Goal: Information Seeking & Learning: Learn about a topic

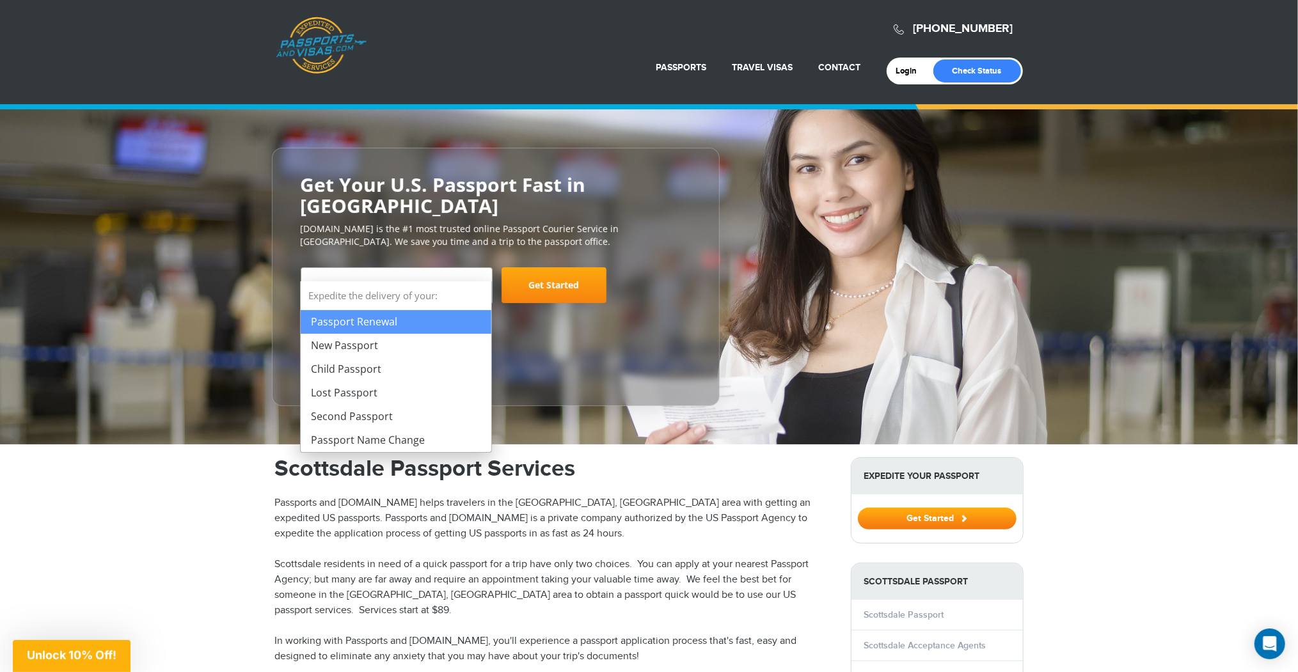
click at [480, 268] on span at bounding box center [485, 276] width 13 height 17
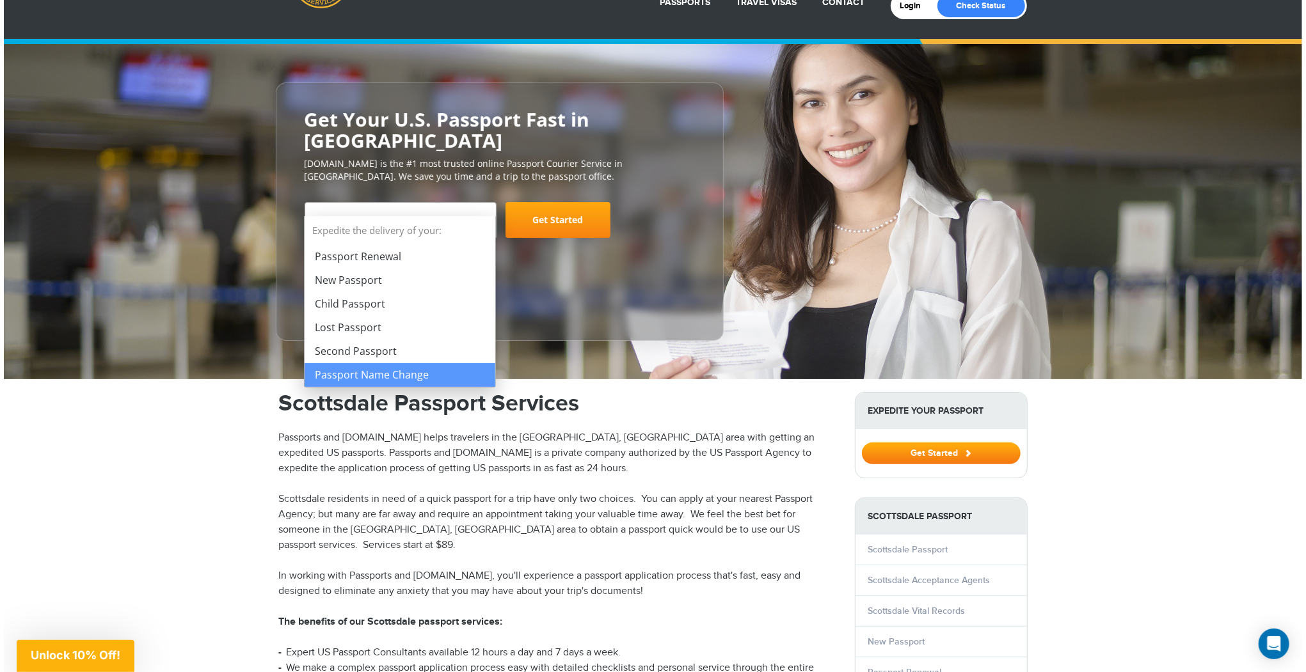
scroll to position [154, 0]
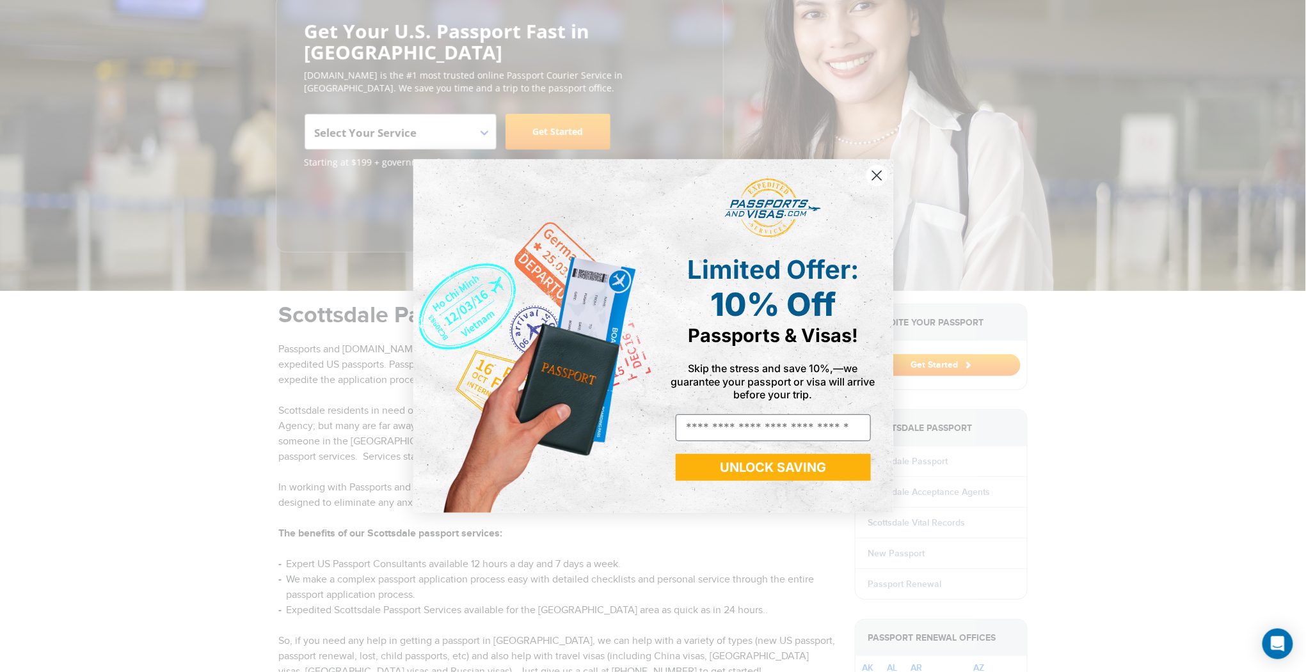
click at [875, 173] on icon "Close dialog" at bounding box center [876, 175] width 9 height 9
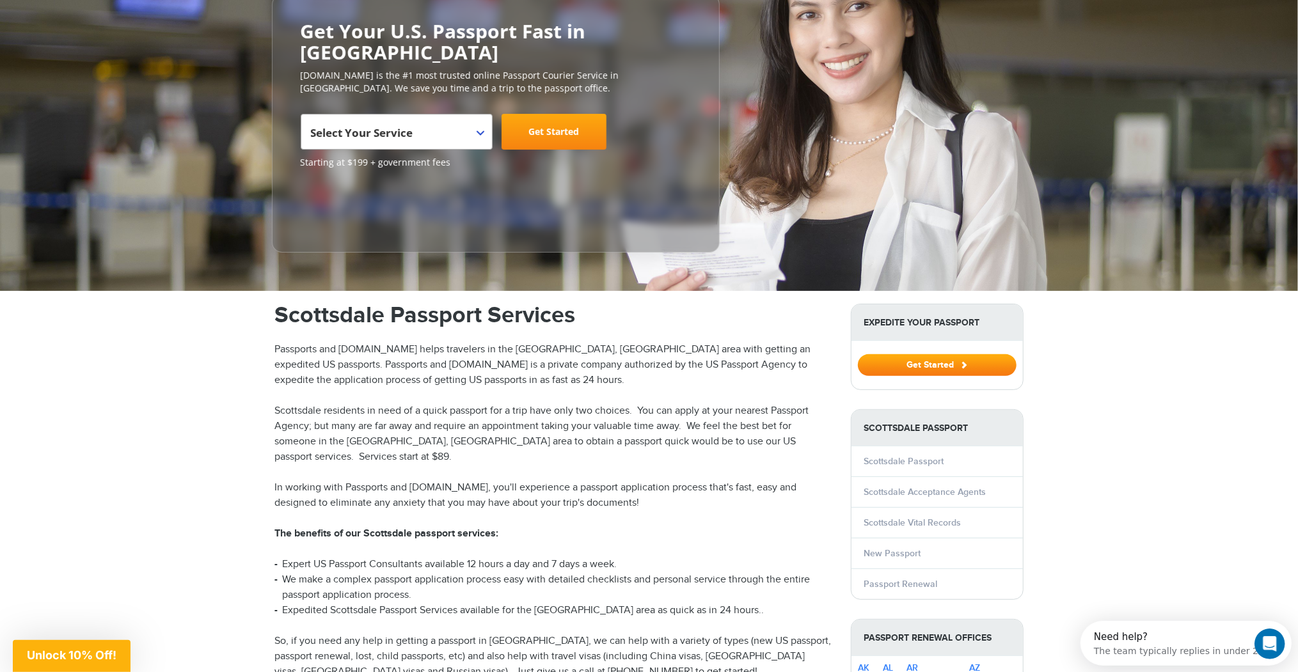
scroll to position [0, 0]
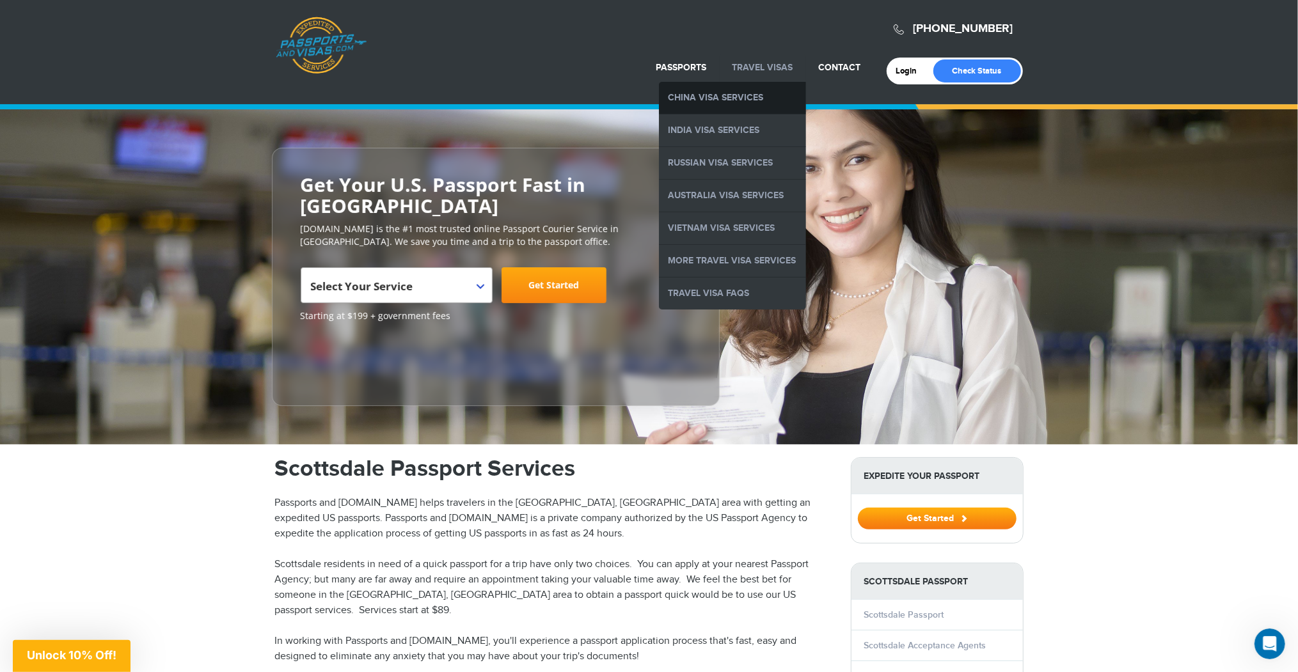
click at [746, 93] on link "China Visa Services" at bounding box center [732, 98] width 147 height 32
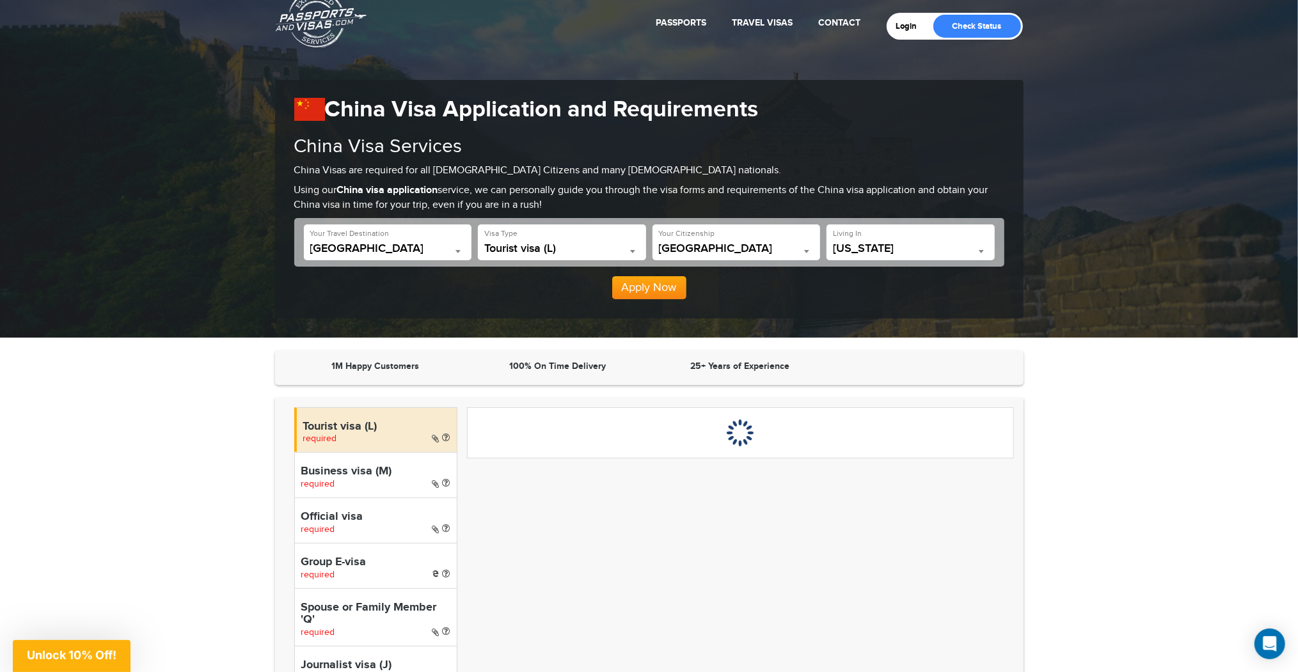
scroll to position [154, 0]
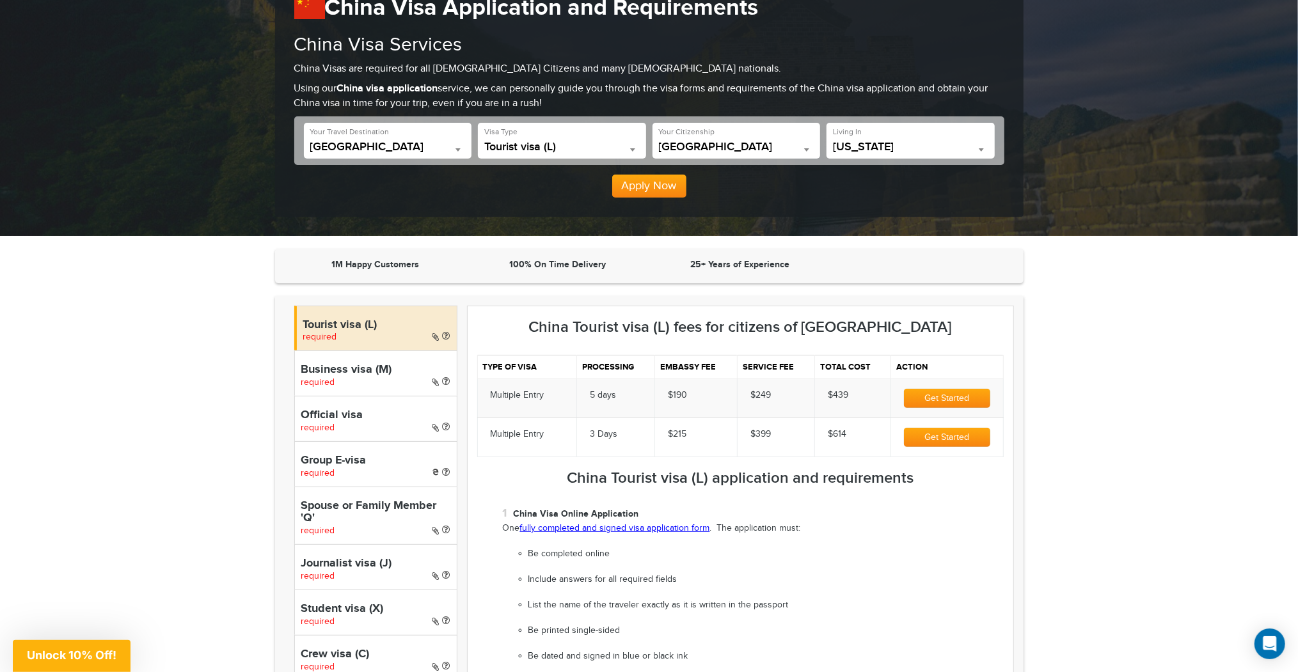
click at [397, 368] on h4 "Business visa (M)" at bounding box center [375, 370] width 149 height 13
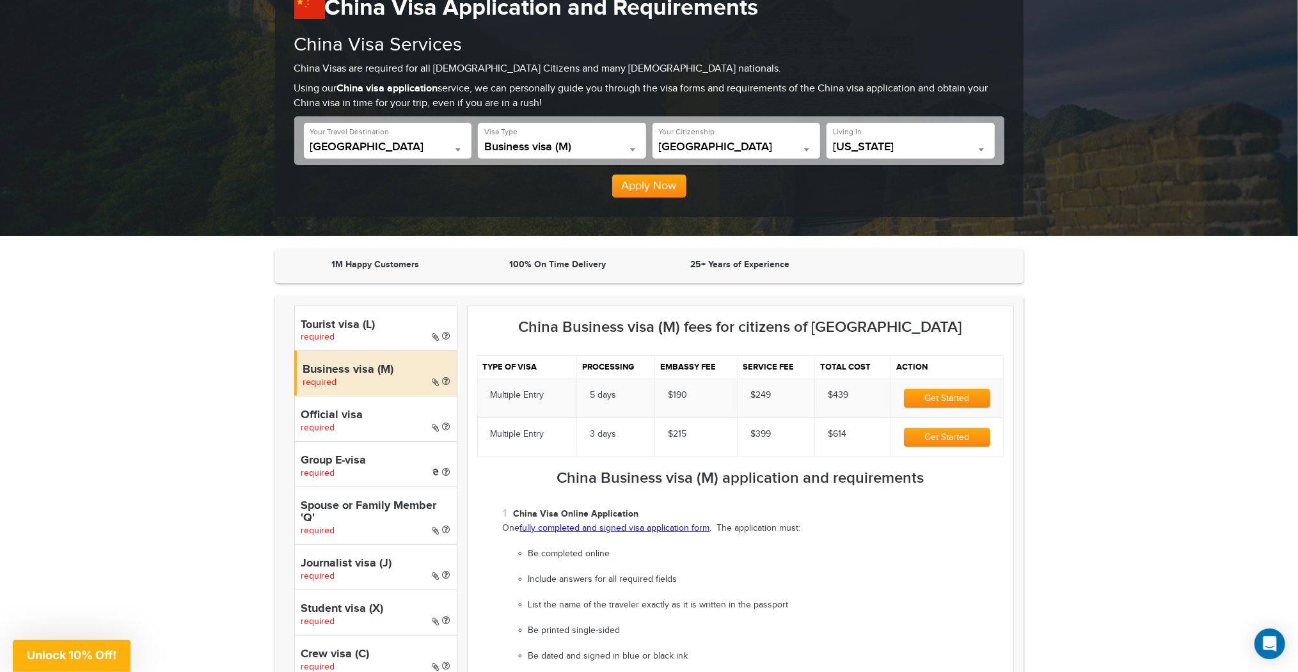
click at [404, 324] on h4 "Tourist visa (L)" at bounding box center [375, 325] width 149 height 13
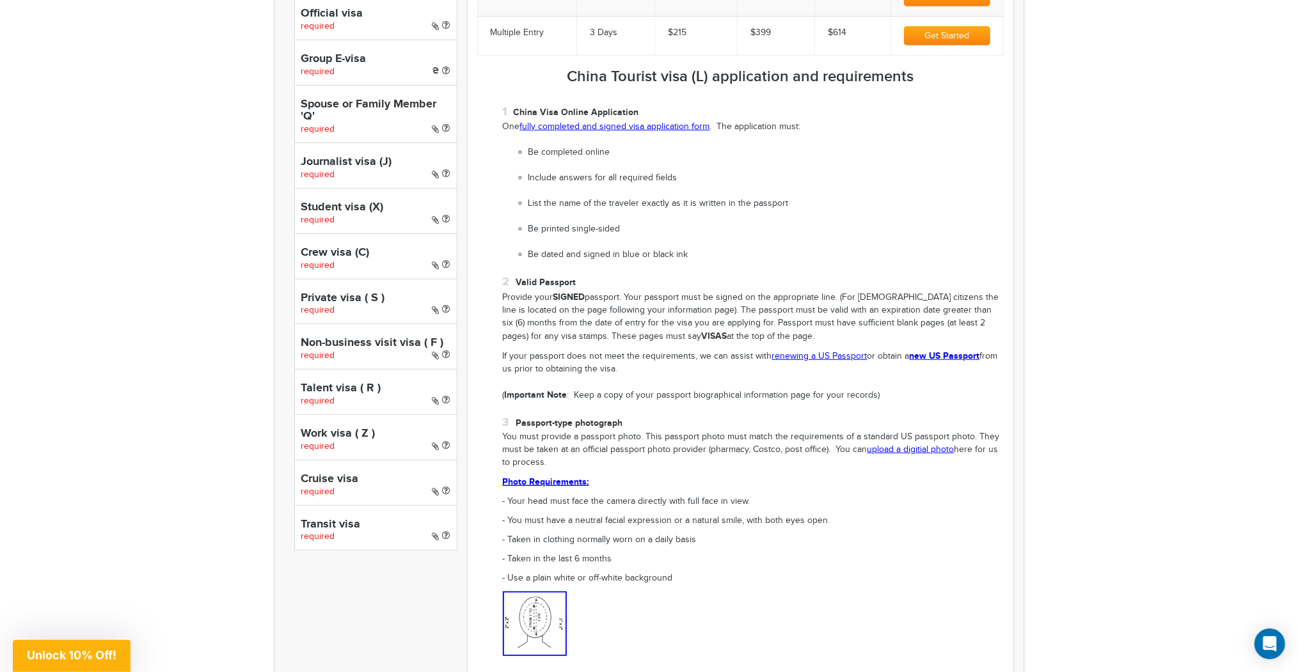
scroll to position [563, 0]
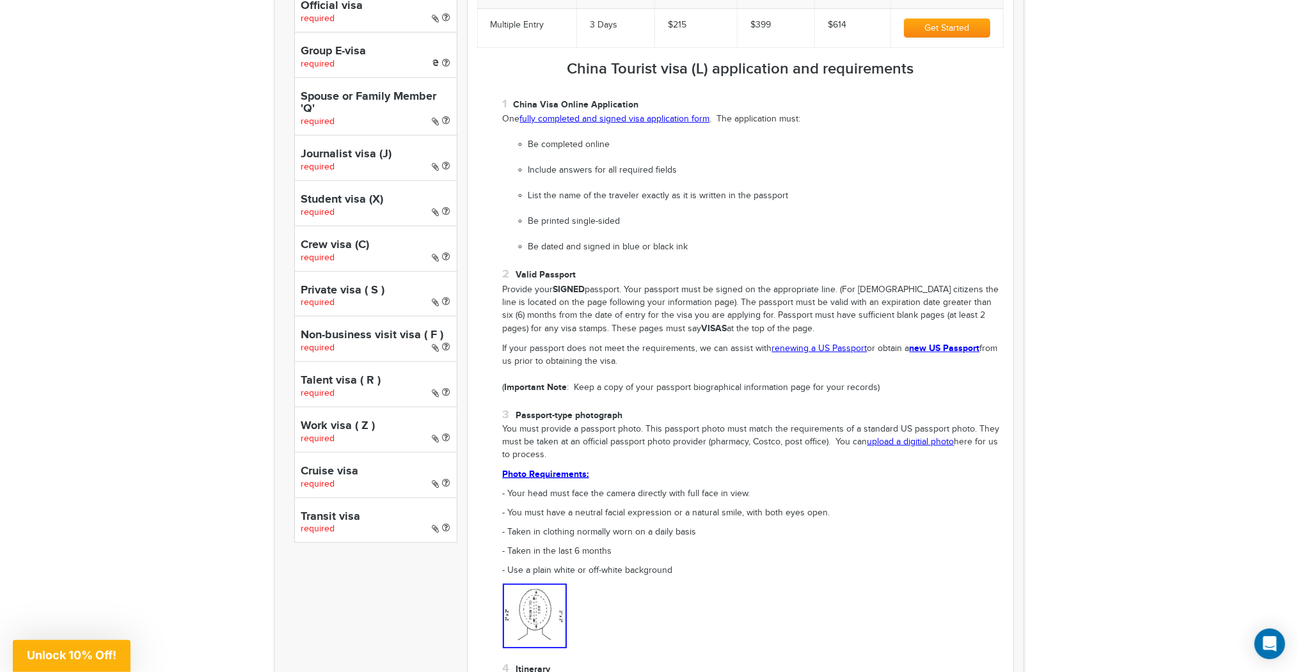
click at [356, 511] on h4 "Transit visa" at bounding box center [375, 517] width 149 height 13
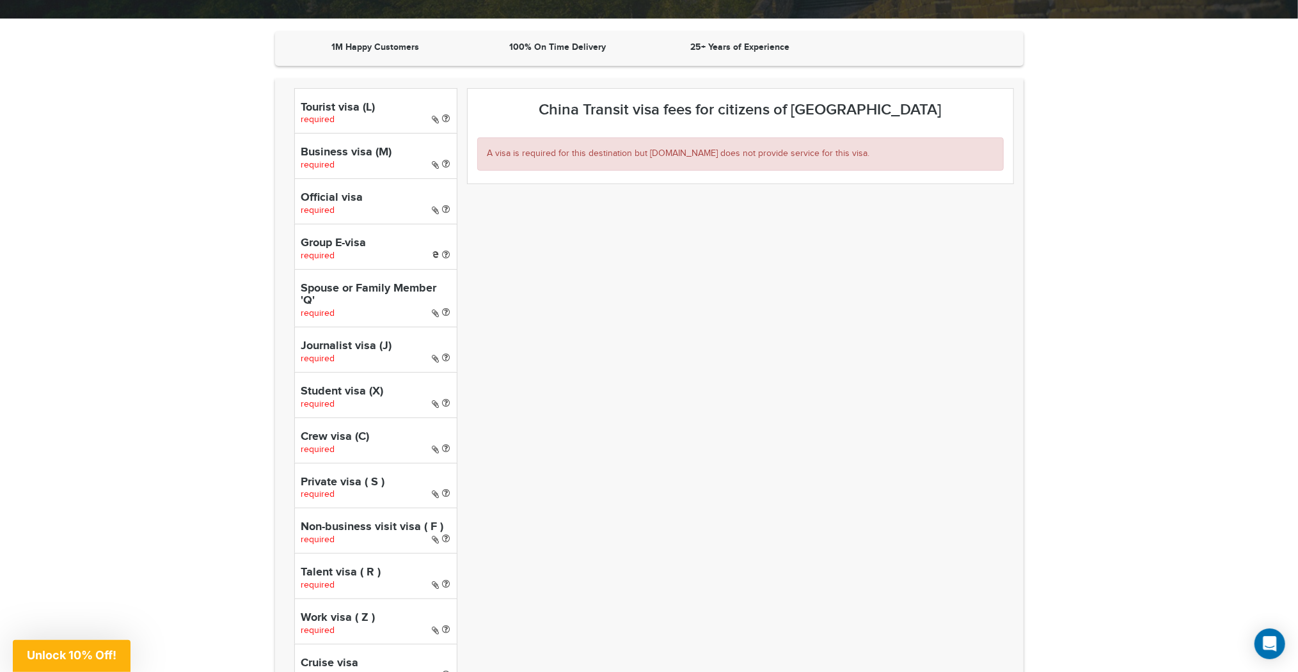
scroll to position [358, 0]
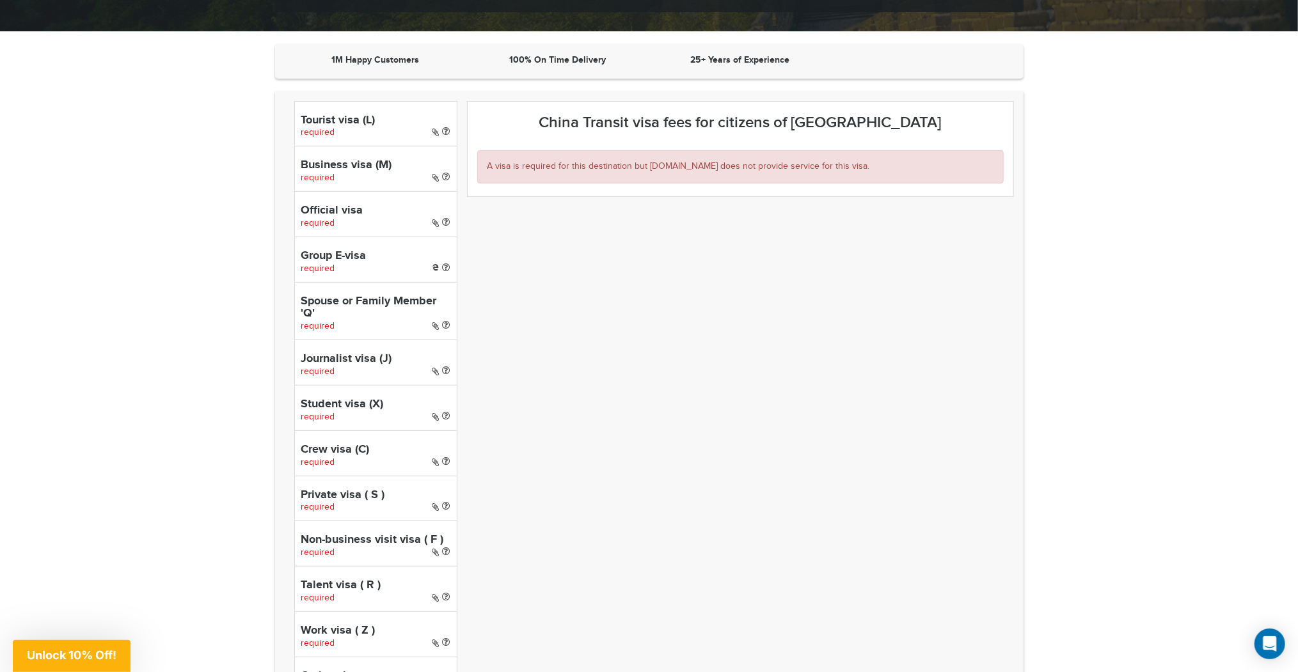
click at [368, 123] on h4 "Tourist visa (L)" at bounding box center [375, 121] width 149 height 13
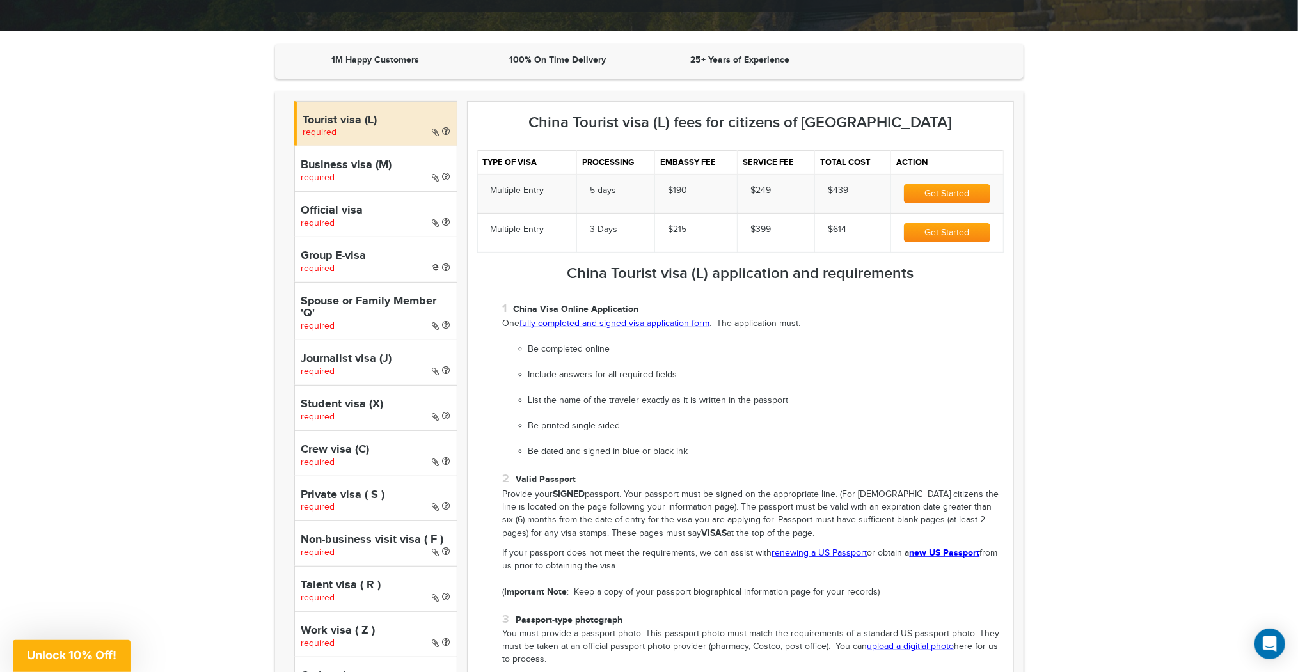
click at [349, 165] on h4 "Business visa (M)" at bounding box center [375, 165] width 149 height 13
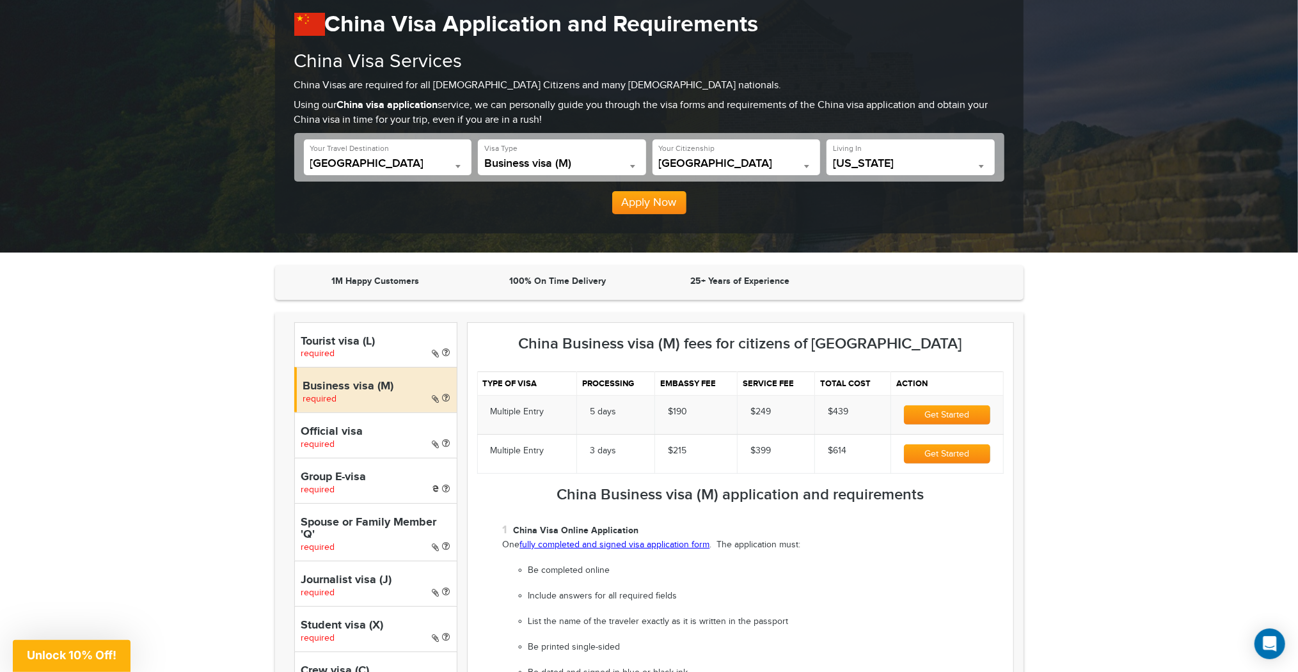
scroll to position [154, 0]
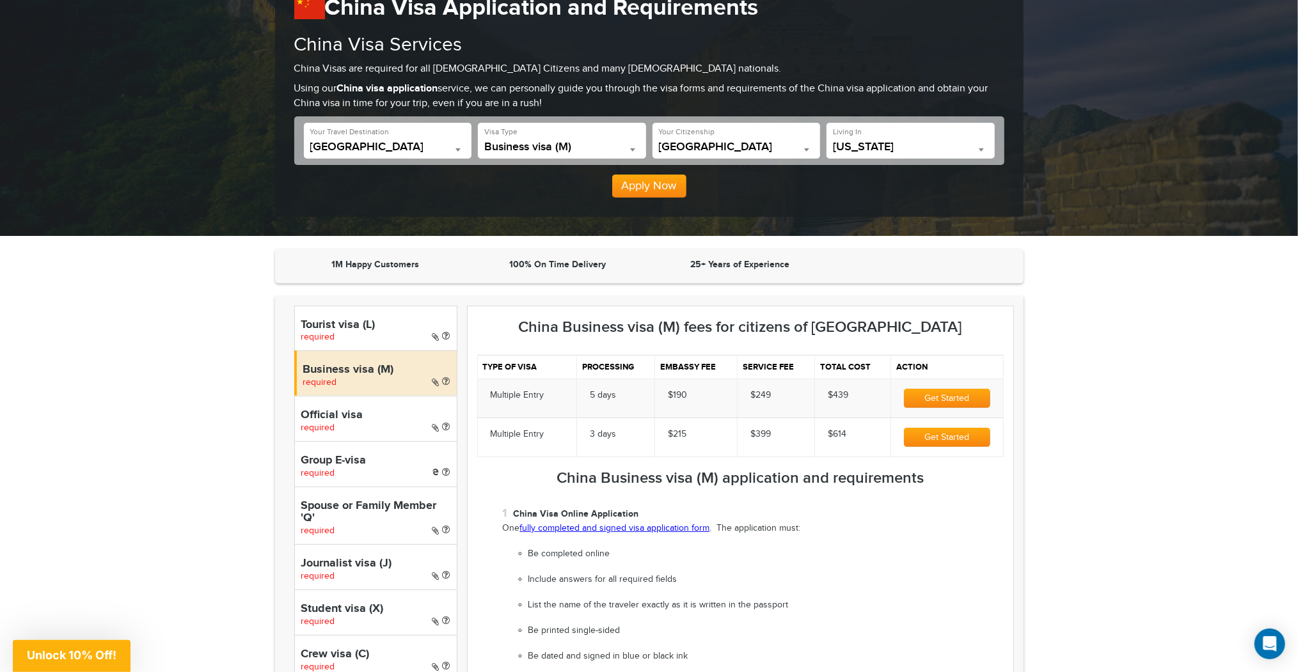
click at [370, 326] on h4 "Tourist visa (L)" at bounding box center [375, 325] width 149 height 13
select select "*****"
